Goal: Information Seeking & Learning: Check status

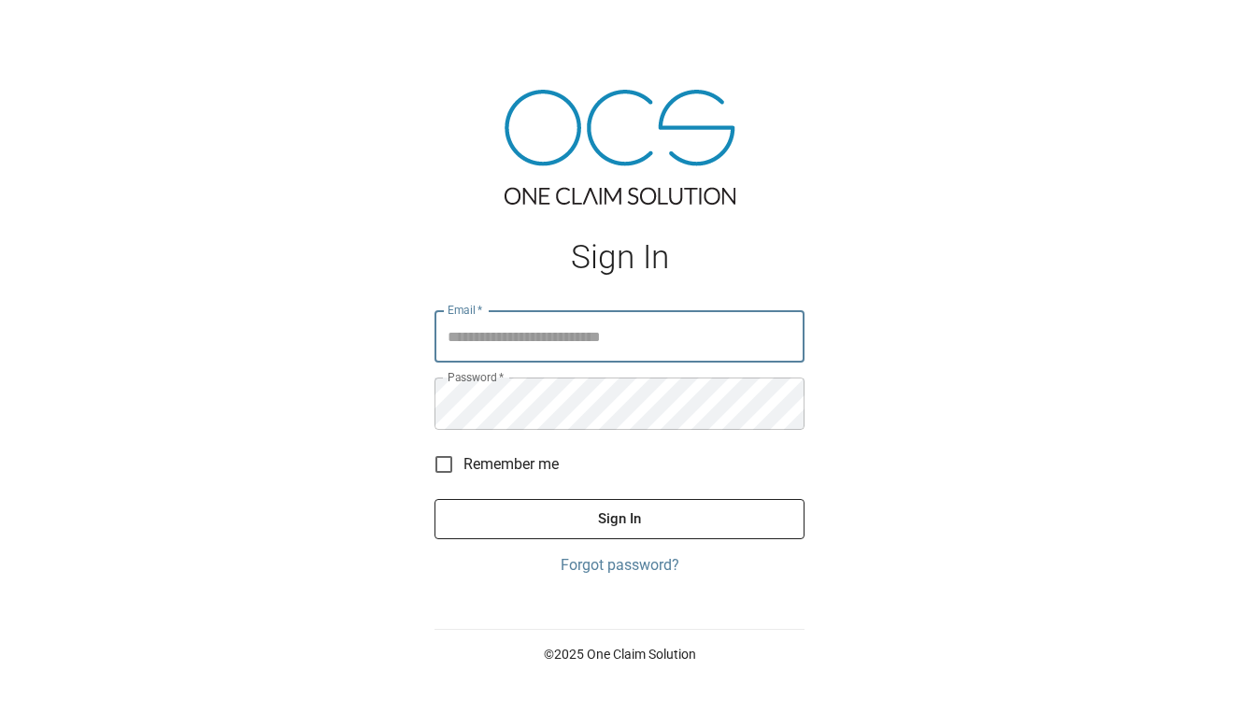
type input "**********"
click at [619, 518] on button "Sign In" at bounding box center [619, 518] width 370 height 39
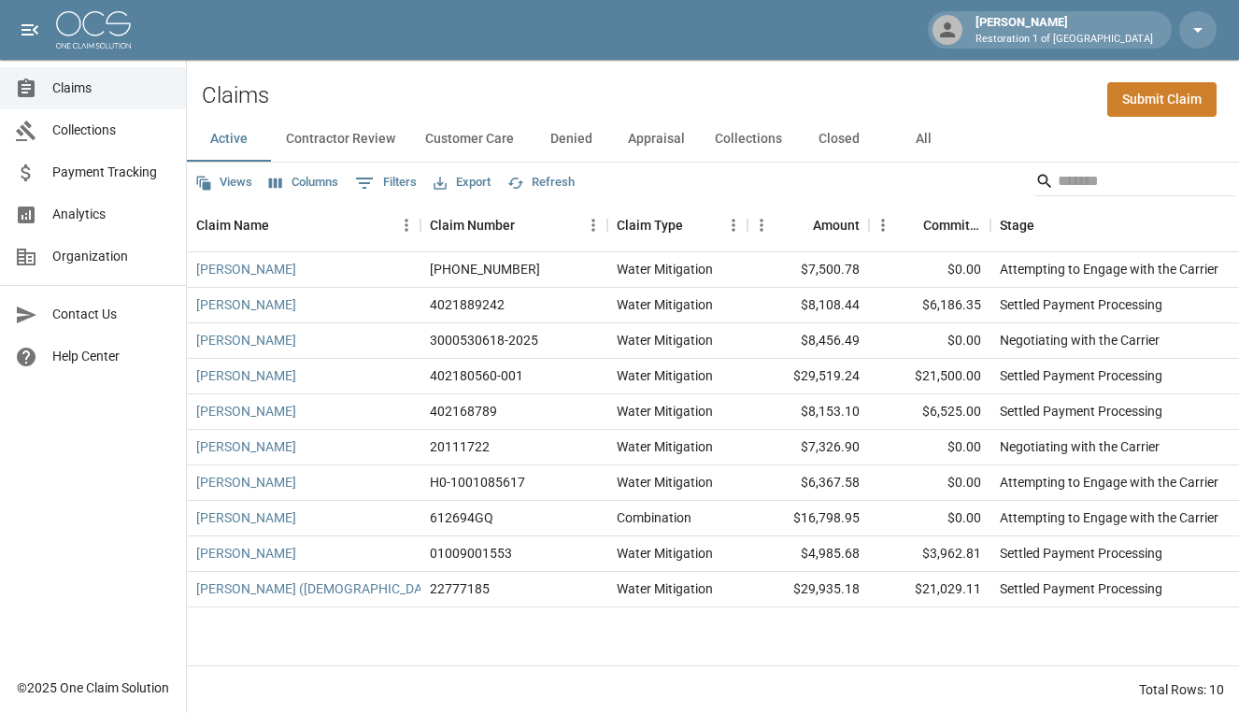
click at [345, 137] on button "Contractor Review" at bounding box center [340, 139] width 139 height 45
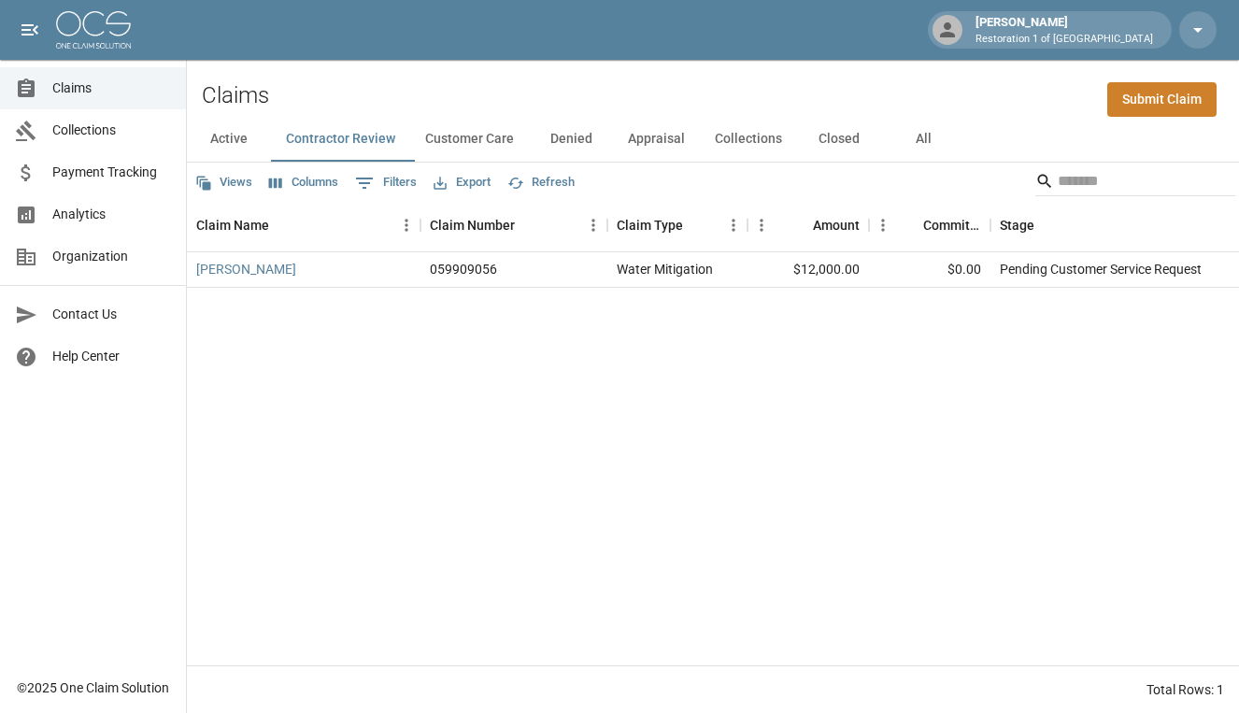
click at [451, 133] on button "Customer Care" at bounding box center [469, 139] width 119 height 45
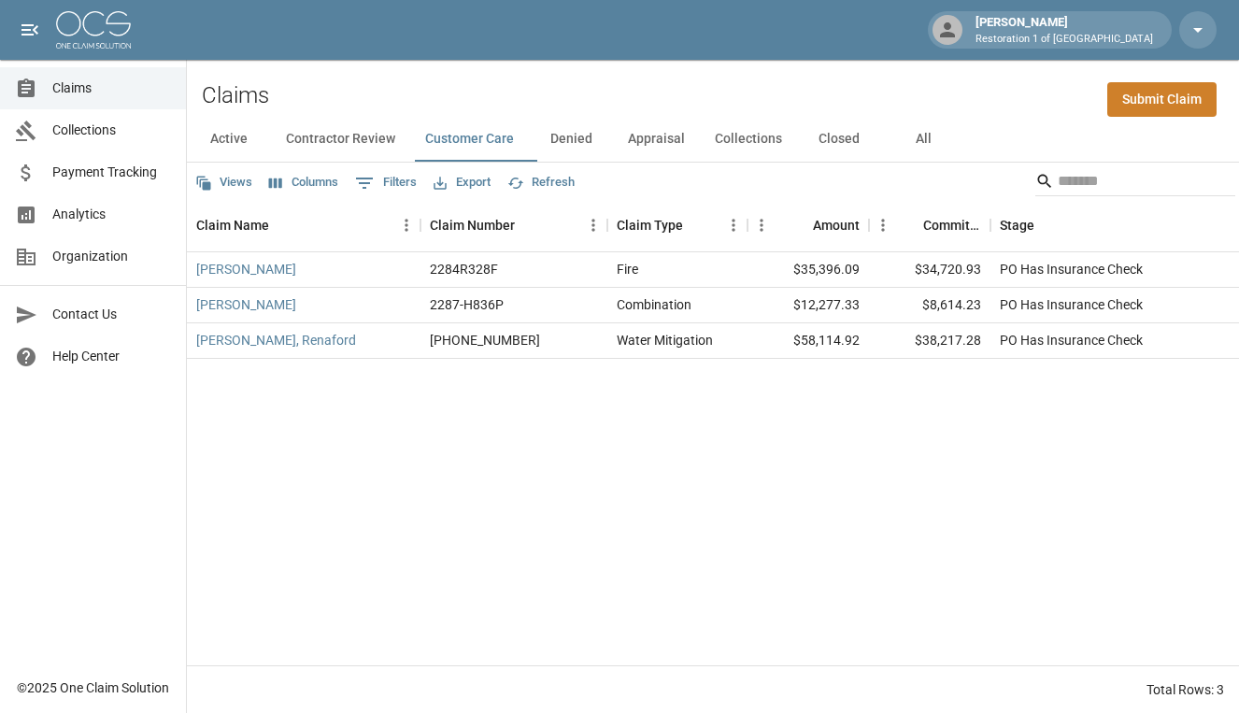
click at [602, 135] on button "Denied" at bounding box center [571, 139] width 84 height 45
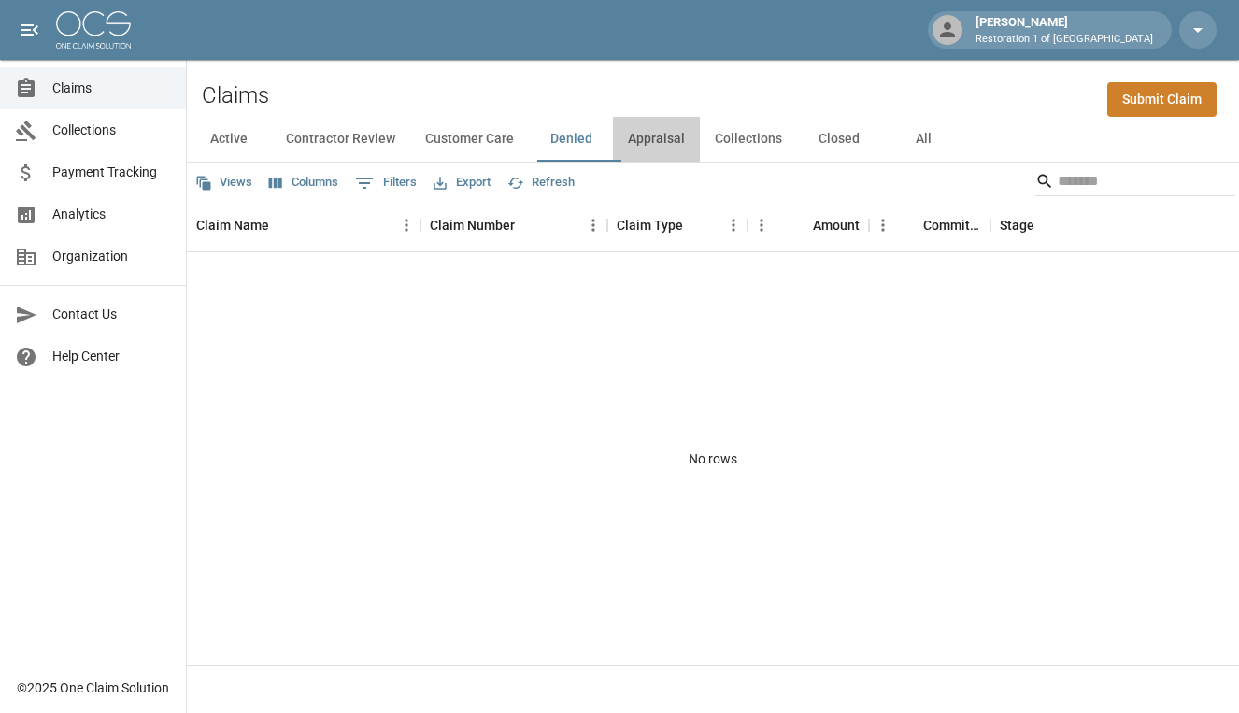
click at [671, 140] on button "Appraisal" at bounding box center [656, 139] width 87 height 45
click at [557, 142] on button "Denied" at bounding box center [571, 139] width 84 height 45
click at [486, 142] on button "Customer Care" at bounding box center [469, 139] width 119 height 45
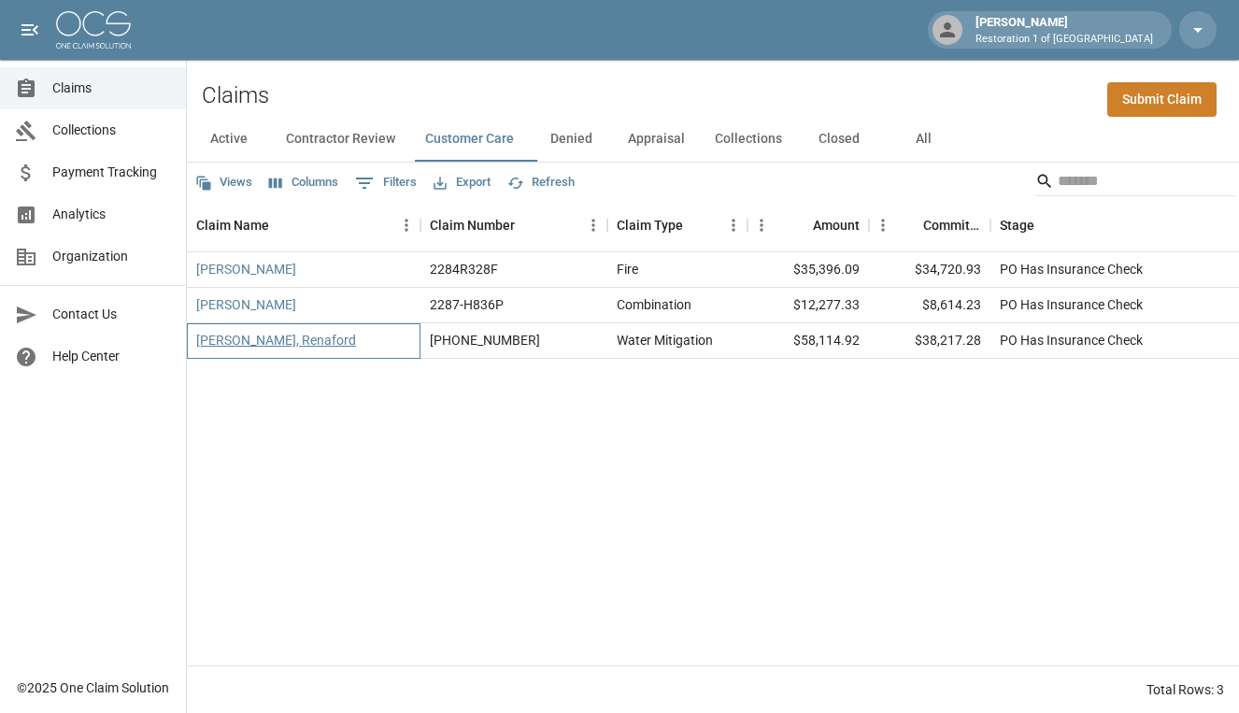
click at [227, 341] on link "[PERSON_NAME], Renaford" at bounding box center [276, 340] width 160 height 19
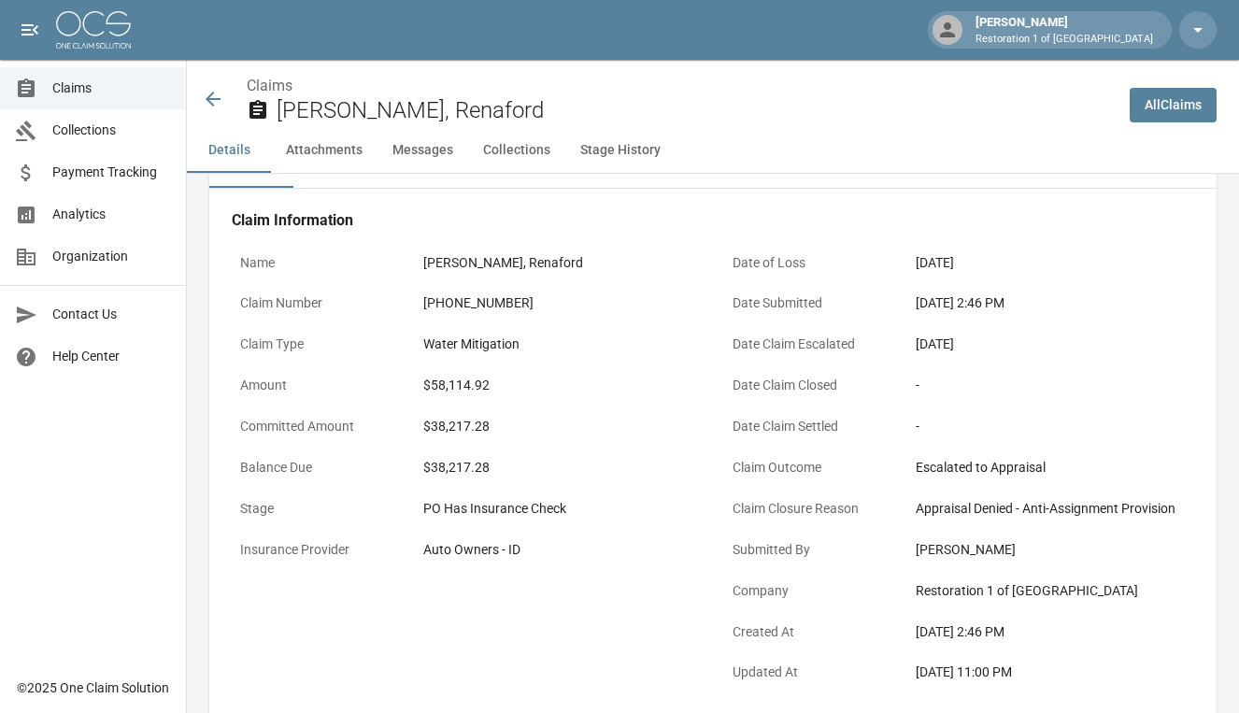
scroll to position [62, 0]
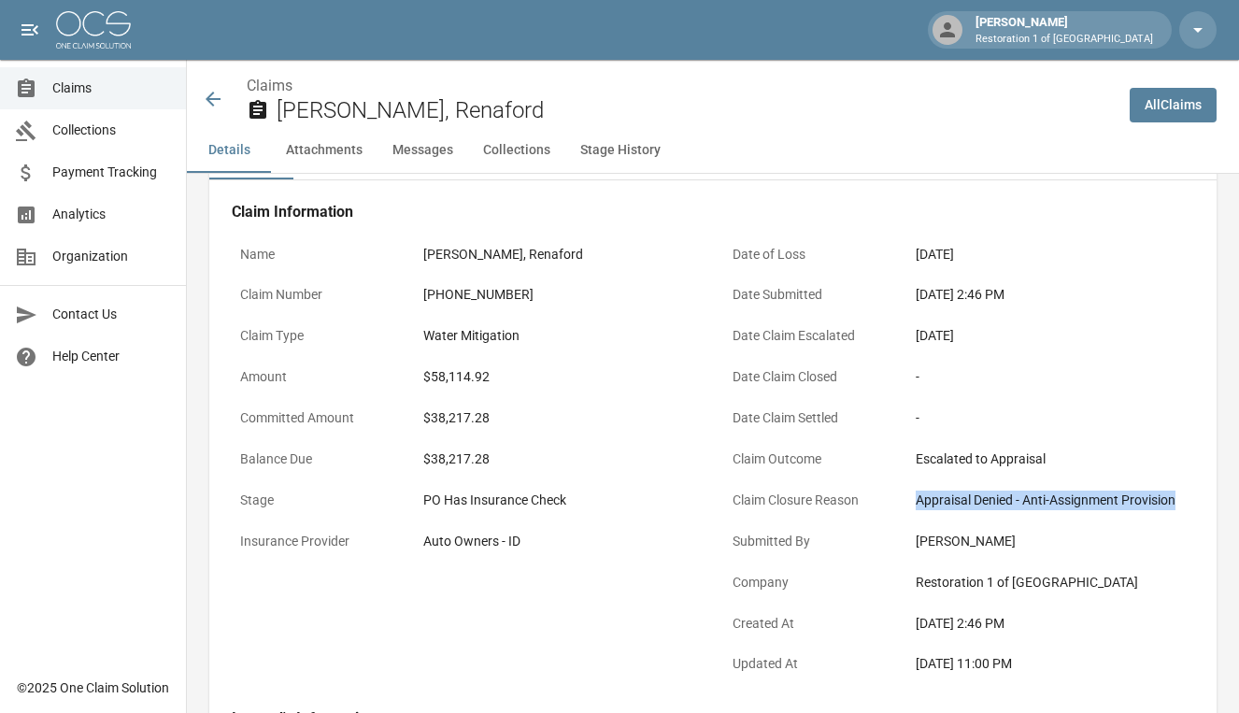
drag, startPoint x: 975, startPoint y: 529, endPoint x: 903, endPoint y: 496, distance: 79.0
click at [903, 496] on div "Claim Closure Reason Appraisal Denied - Anti-Assignment Provision" at bounding box center [959, 502] width 470 height 41
copy div "Appraisal Denied - Anti-Assignment Provision"
